Goal: Complete application form

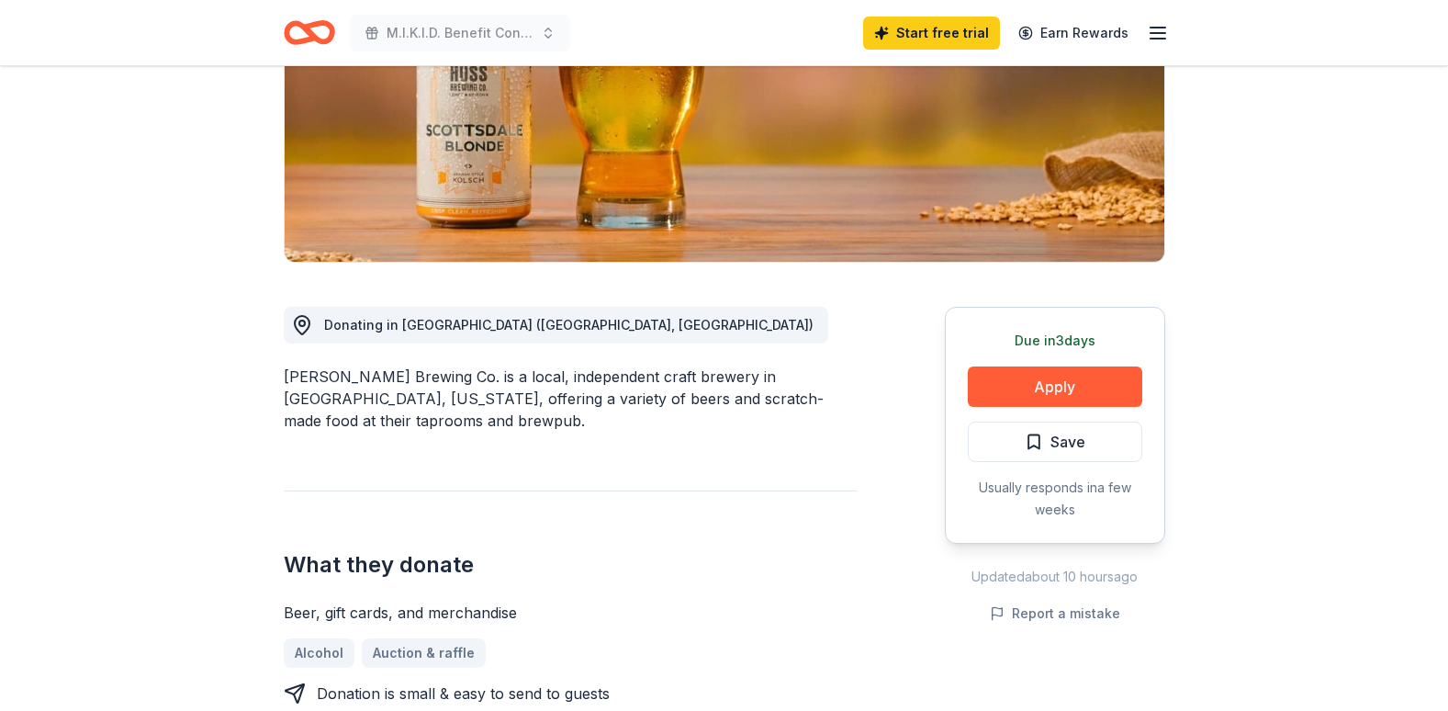
scroll to position [288, 0]
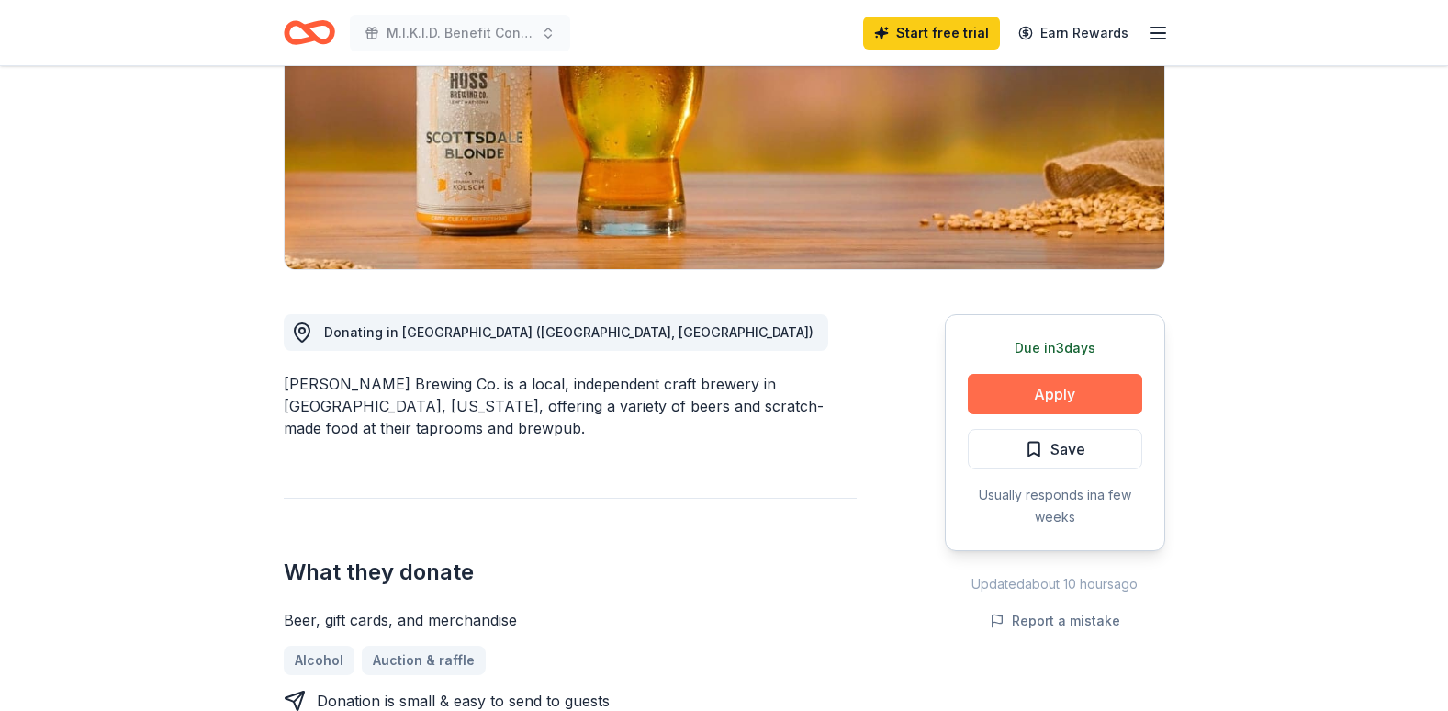
click at [1000, 401] on button "Apply" at bounding box center [1055, 394] width 175 height 40
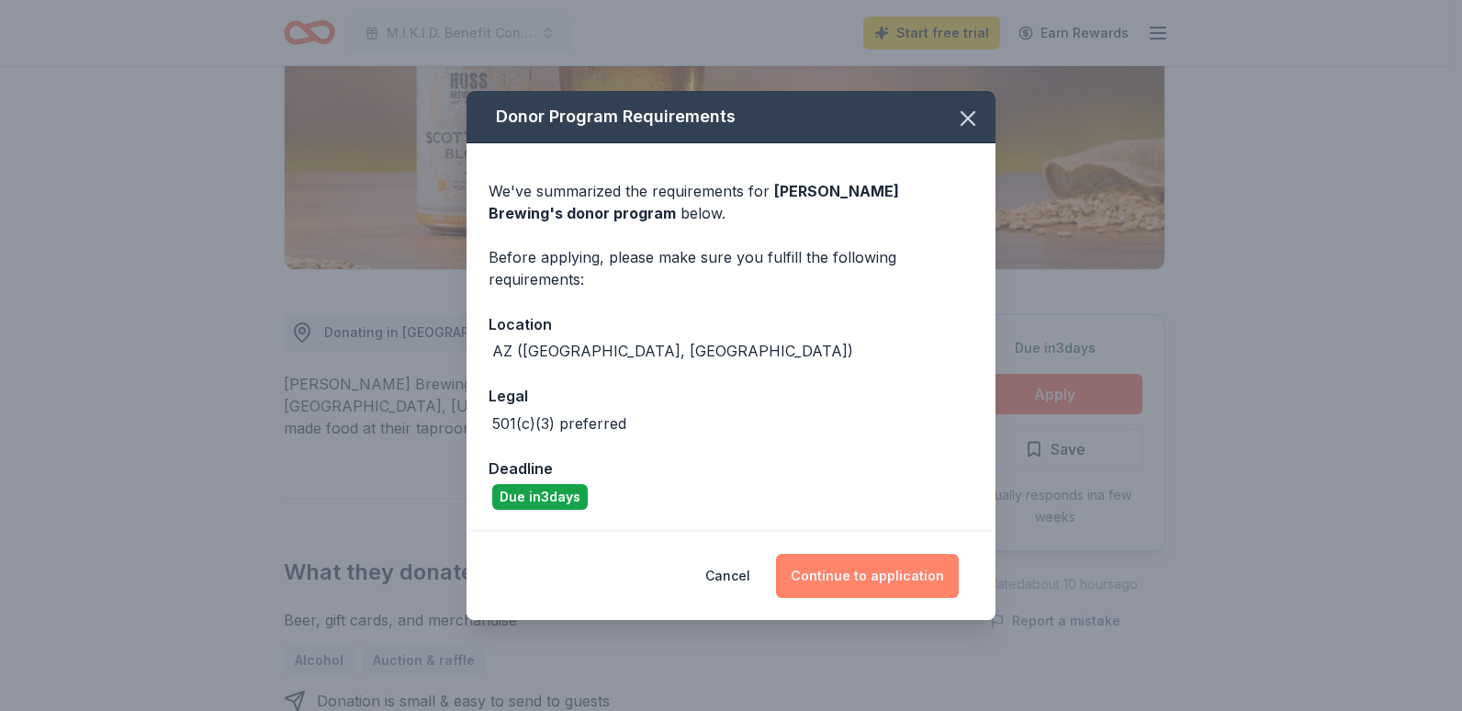
click at [839, 565] on button "Continue to application" at bounding box center [867, 576] width 183 height 44
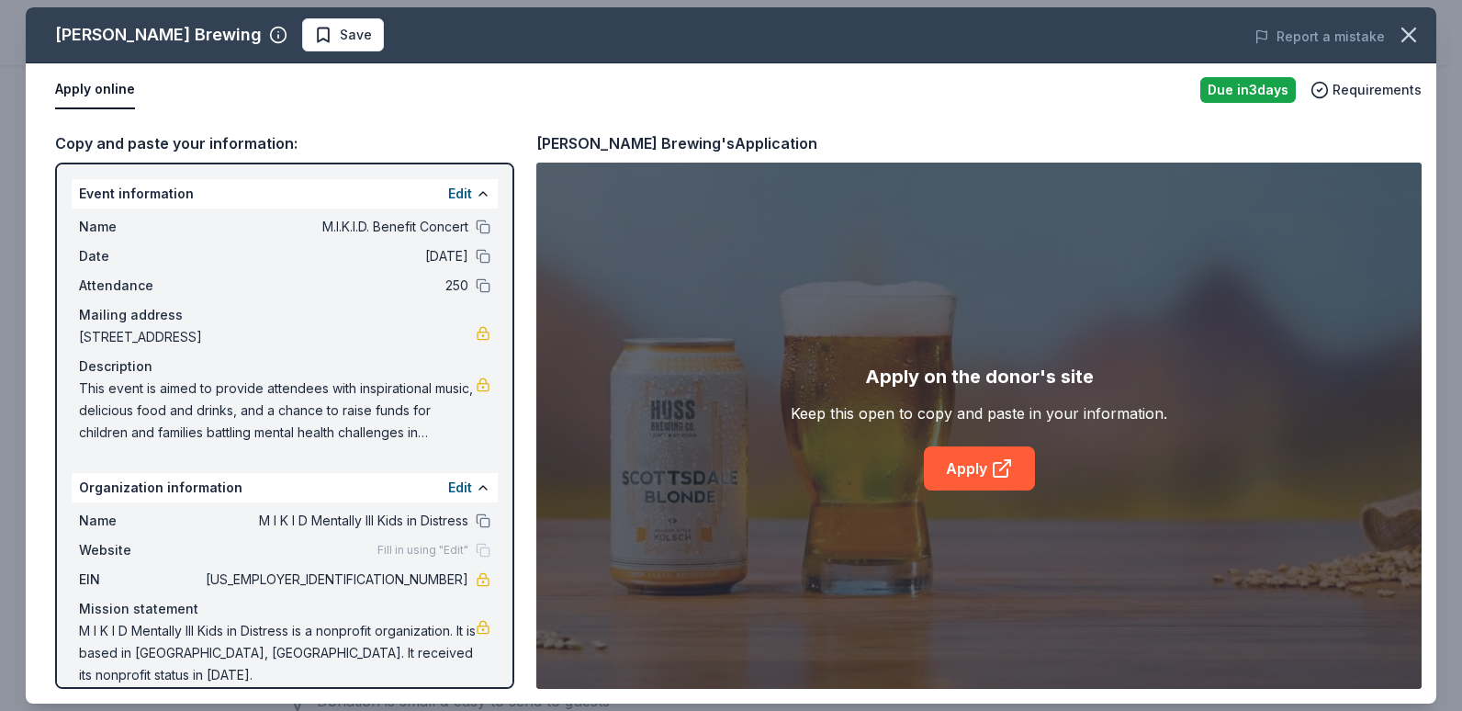
drag, startPoint x: 93, startPoint y: 194, endPoint x: 484, endPoint y: 538, distance: 521.3
click at [401, 529] on div "Event information Edit Name M.I.K.I.D. Benefit Concert Date [DATE] Attendance 2…" at bounding box center [284, 426] width 459 height 526
drag, startPoint x: 420, startPoint y: 259, endPoint x: 669, endPoint y: 591, distance: 414.6
click at [573, 605] on div "Copy and paste your information: Event information Edit Name M.I.K.I.D. Benefit…" at bounding box center [731, 410] width 1411 height 587
click at [950, 482] on link "Apply" at bounding box center [979, 468] width 111 height 44
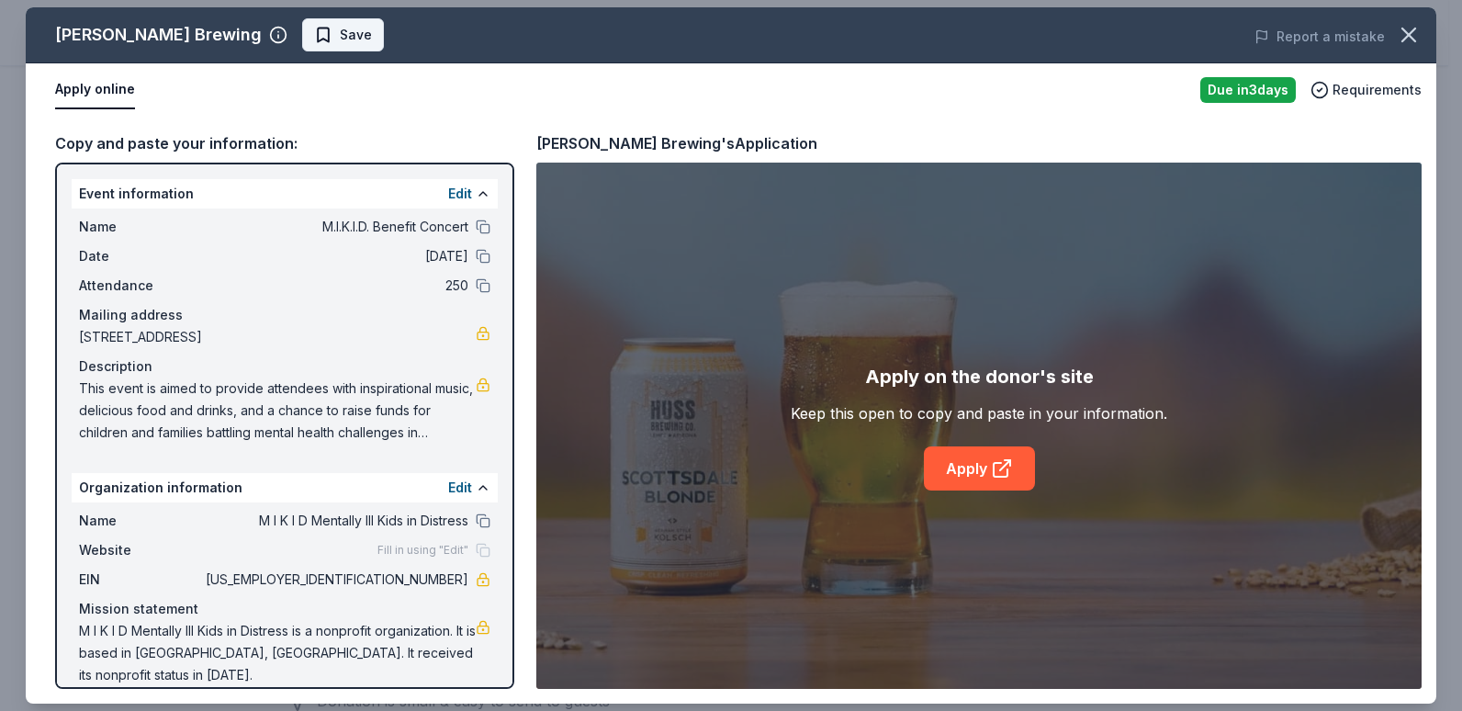
click at [340, 28] on span "Save" at bounding box center [356, 35] width 32 height 22
click at [1419, 36] on icon "button" at bounding box center [1409, 35] width 26 height 26
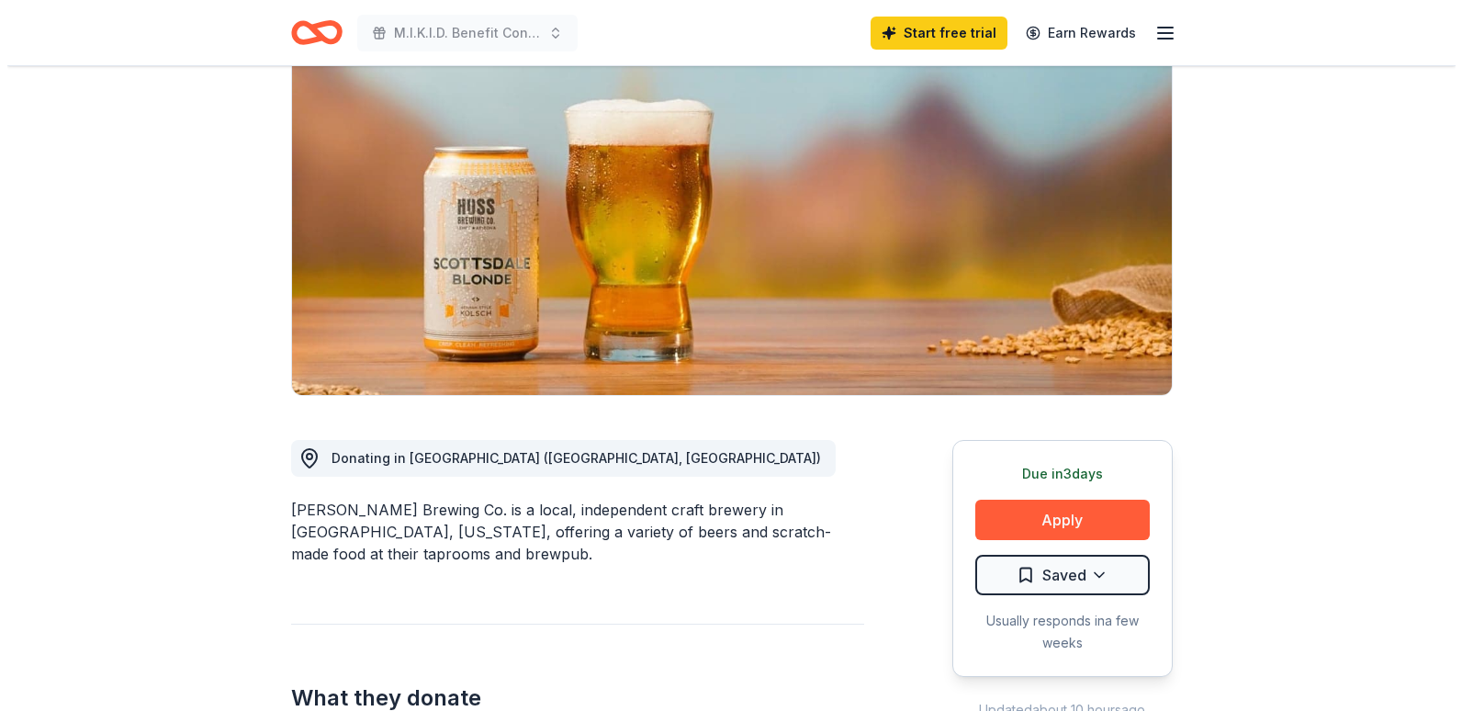
scroll to position [367, 0]
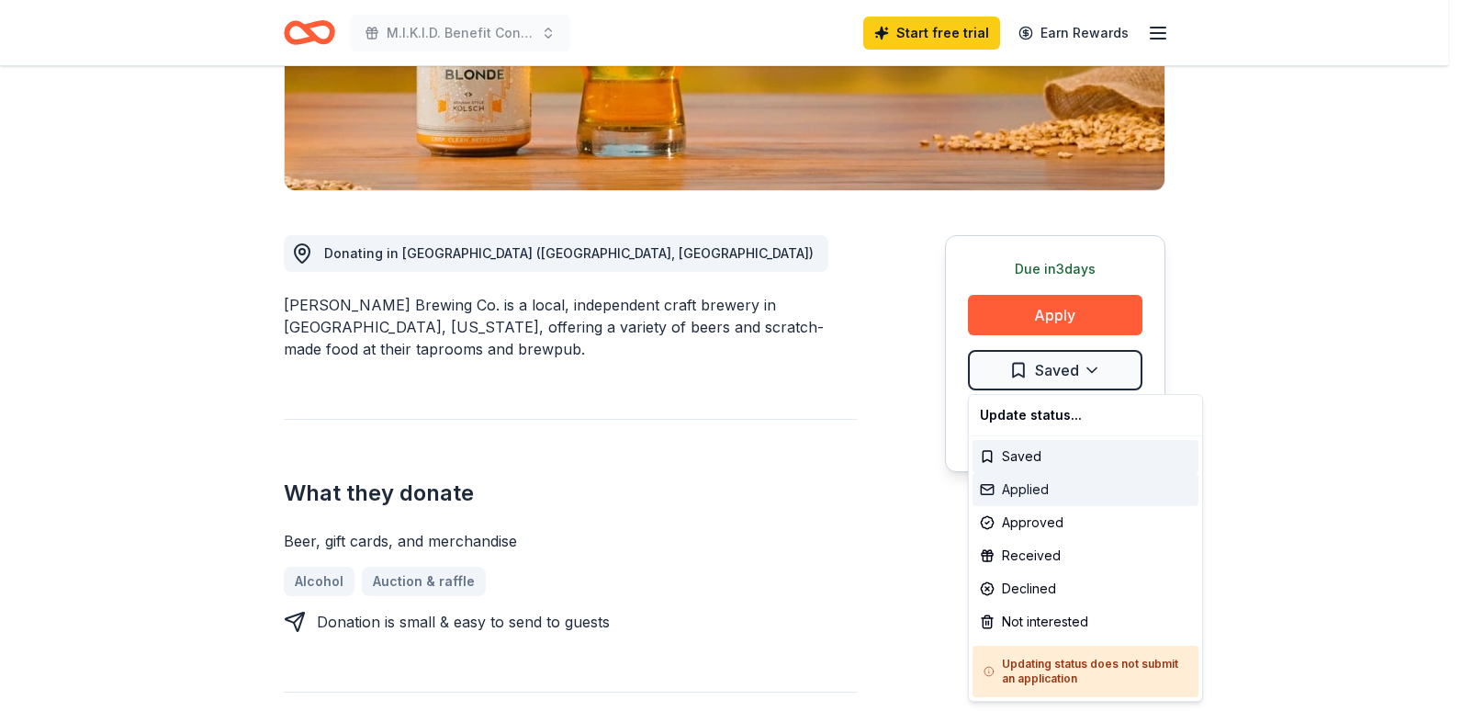
click at [1044, 491] on div "Applied" at bounding box center [1086, 489] width 226 height 33
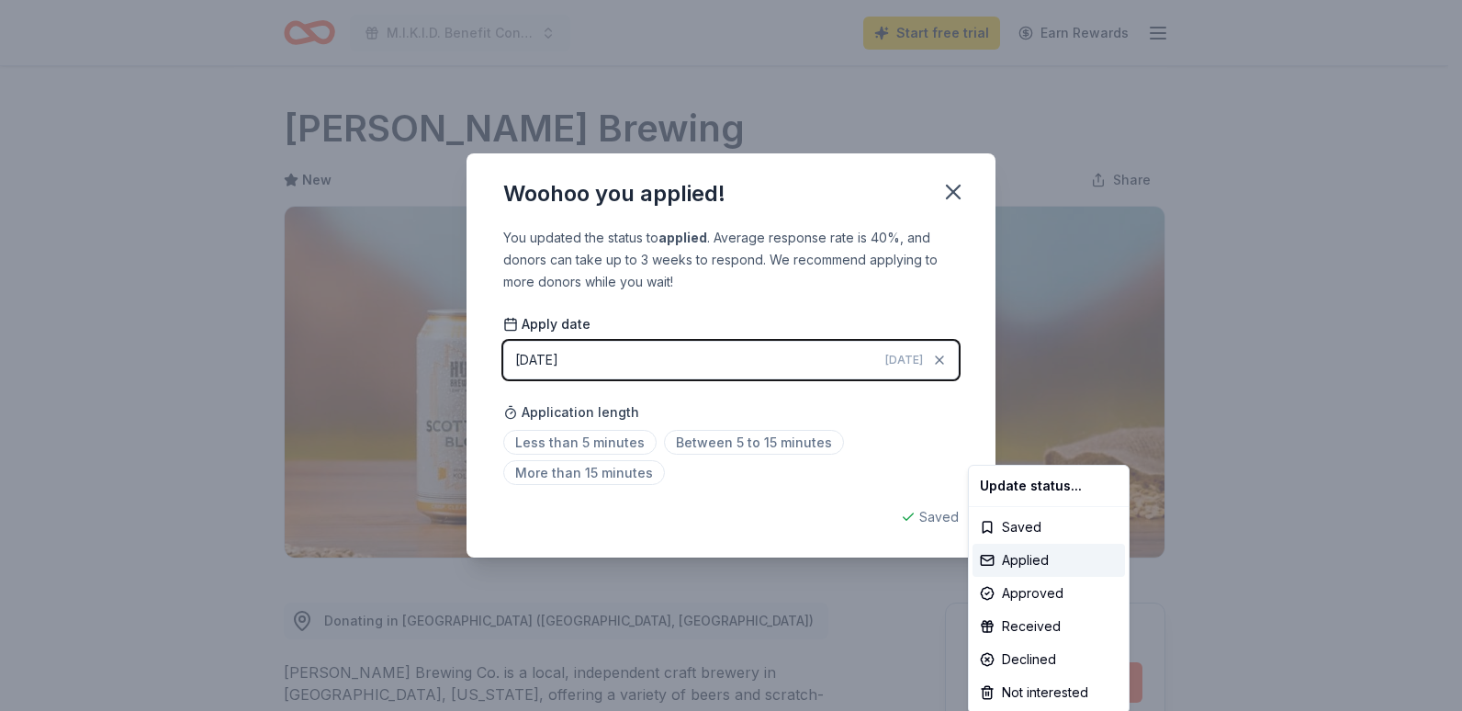
click at [756, 345] on html "M.I.K.I.D. Benefit Concert Start free trial Earn Rewards Due [DATE] Share [PERS…" at bounding box center [731, 355] width 1462 height 711
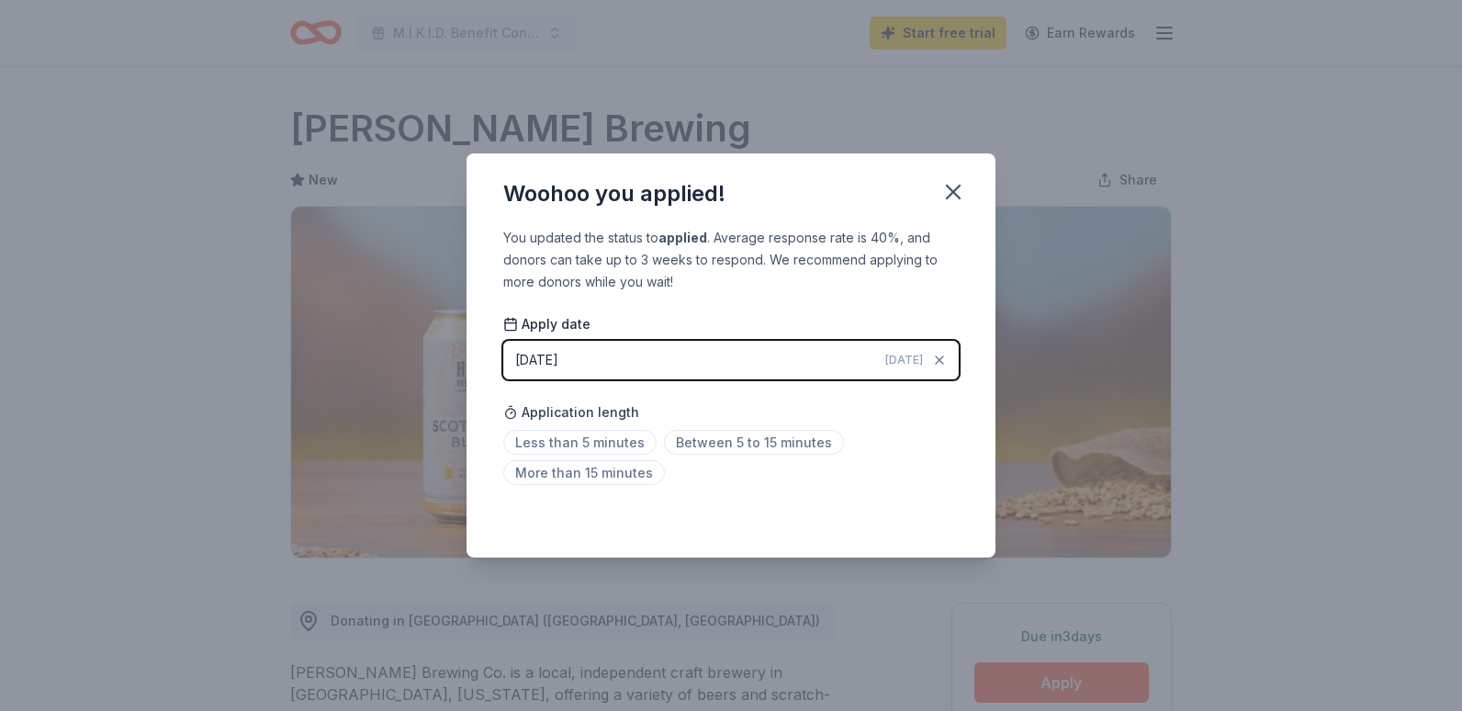
scroll to position [382, 0]
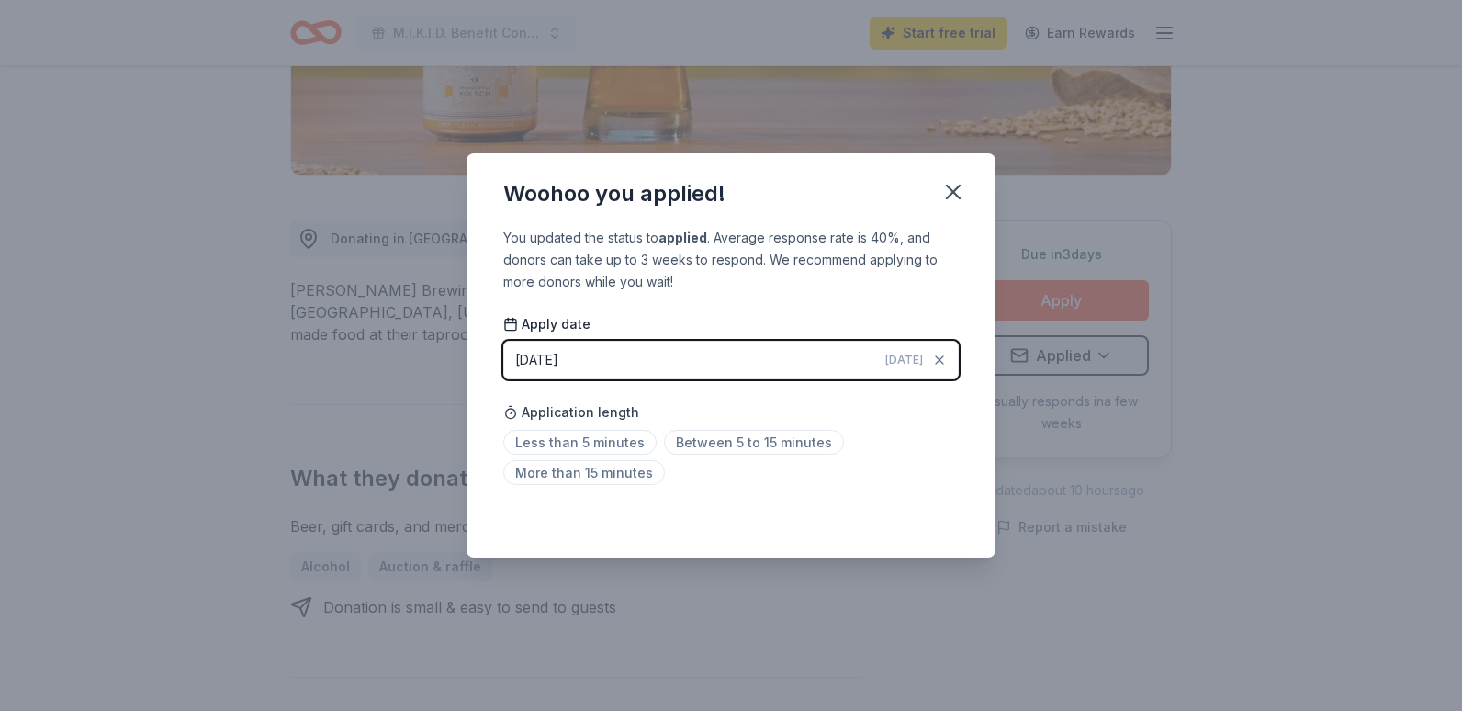
click at [798, 357] on button "[DATE] [DATE]" at bounding box center [731, 360] width 456 height 39
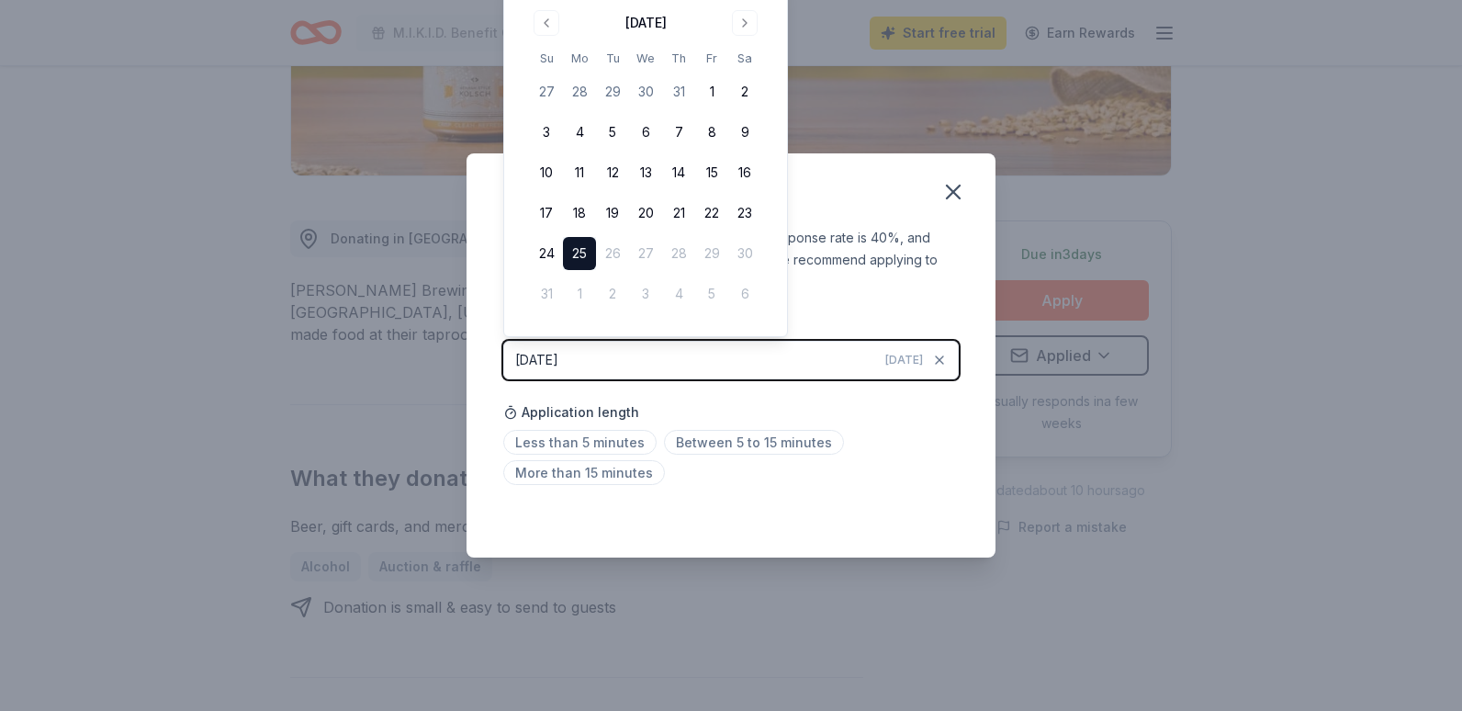
click at [547, 24] on button "Go to previous month" at bounding box center [547, 23] width 26 height 26
